Goal: Check status: Check status

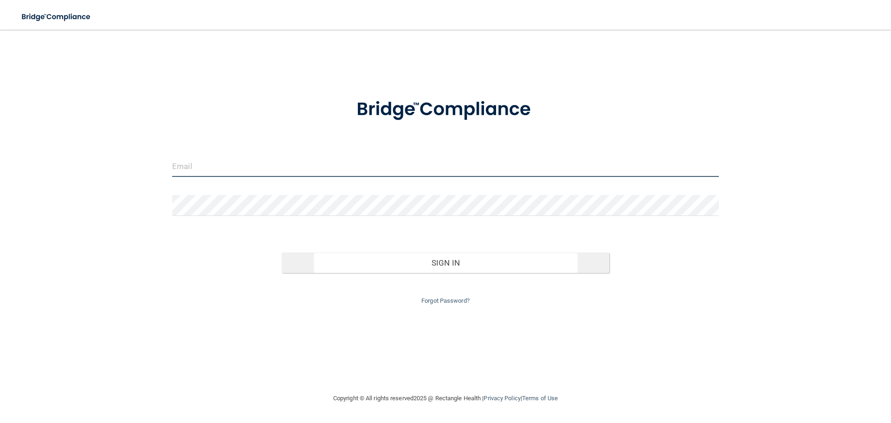
type input "[EMAIL_ADDRESS][DOMAIN_NAME]"
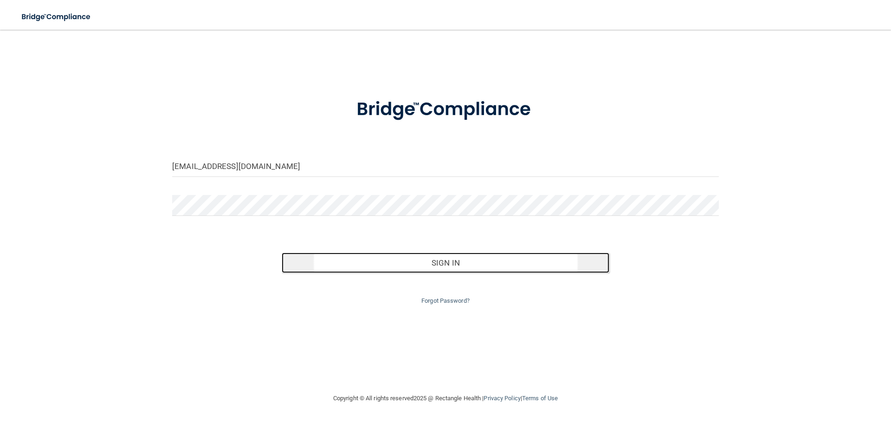
click at [391, 266] on button "Sign In" at bounding box center [446, 262] width 328 height 20
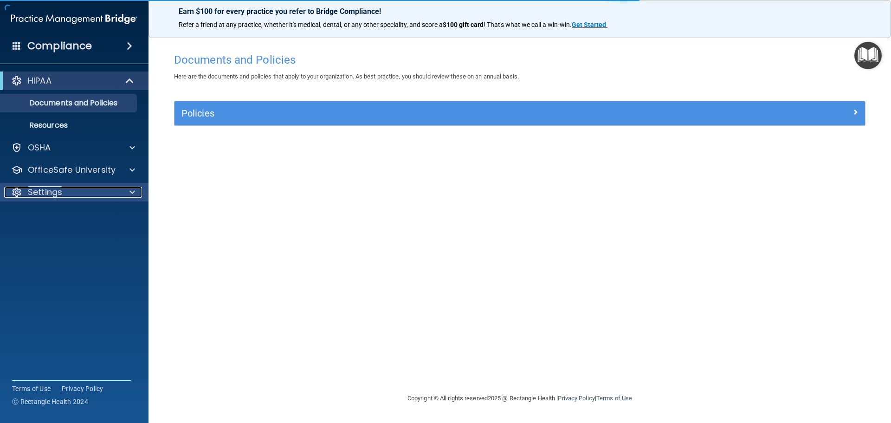
click at [135, 192] on span at bounding box center [132, 191] width 6 height 11
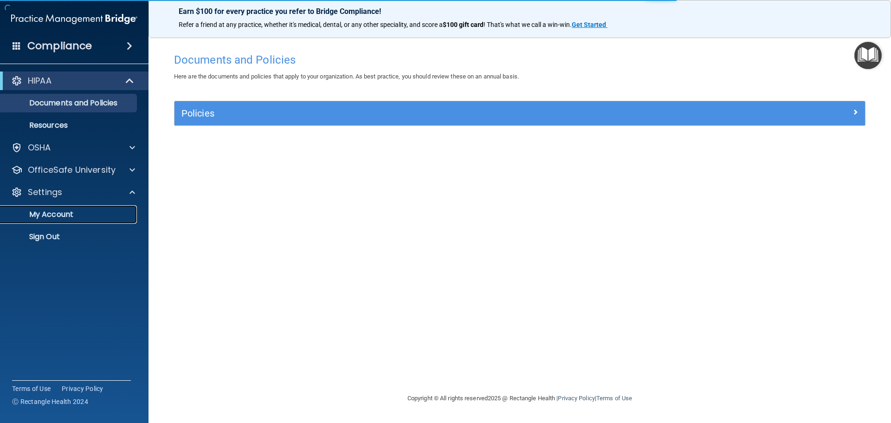
click at [96, 212] on p "My Account" at bounding box center [69, 214] width 127 height 9
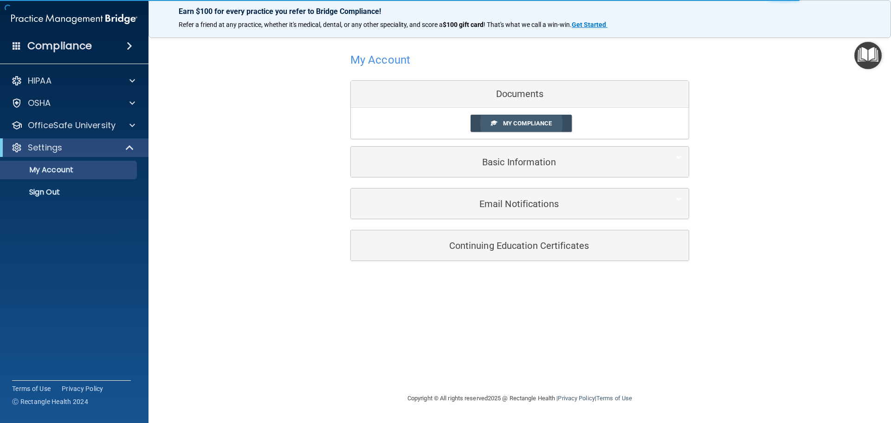
click at [534, 126] on span "My Compliance" at bounding box center [527, 123] width 49 height 7
click at [533, 122] on span "My Compliance" at bounding box center [527, 123] width 49 height 7
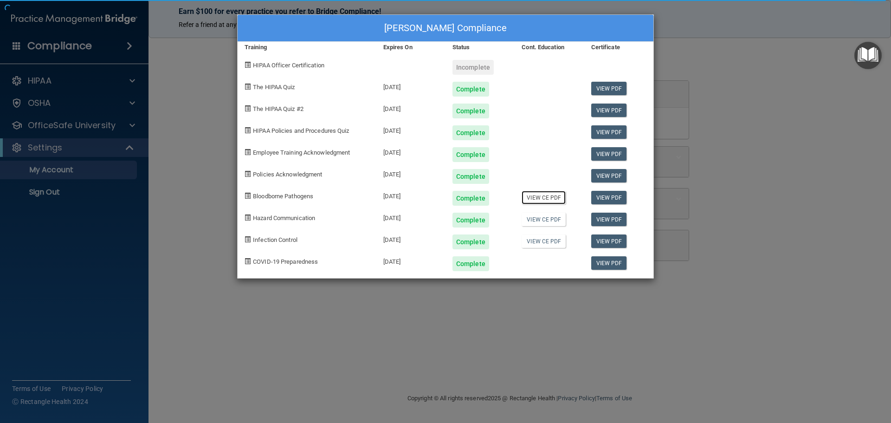
click at [545, 199] on link "View CE PDF" at bounding box center [543, 197] width 44 height 13
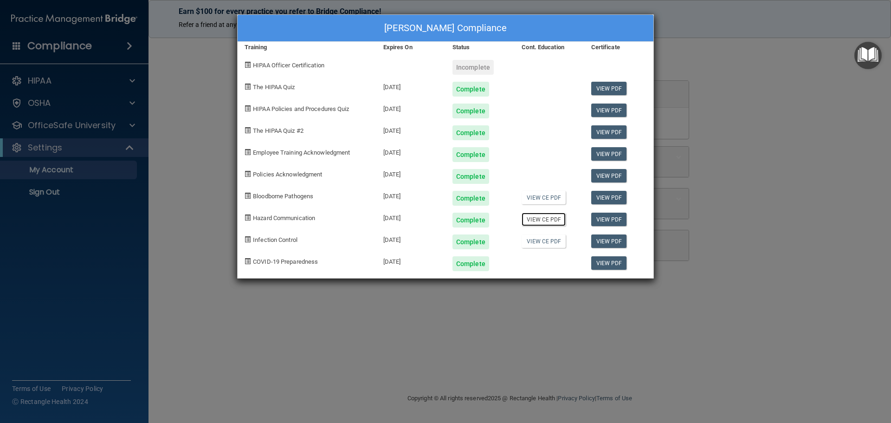
click at [540, 219] on link "View CE PDF" at bounding box center [543, 218] width 44 height 13
click at [533, 242] on link "View CE PDF" at bounding box center [543, 240] width 44 height 13
